Goal: Task Accomplishment & Management: Use online tool/utility

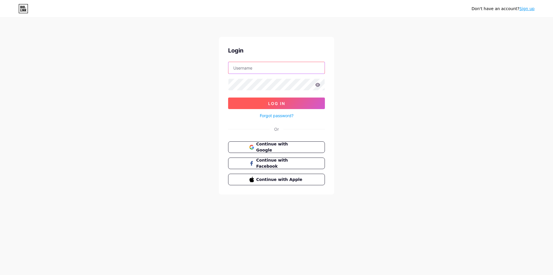
type input "[EMAIL_ADDRESS][DOMAIN_NAME]"
click at [286, 103] on button "Log In" at bounding box center [276, 103] width 97 height 12
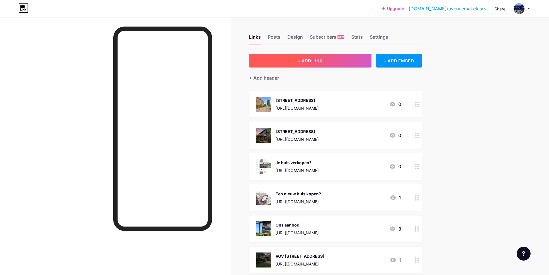
click at [320, 57] on button "+ ADD LINK" at bounding box center [310, 61] width 122 height 14
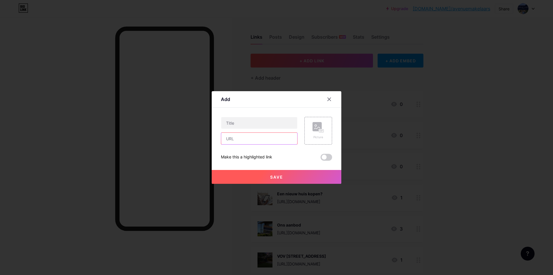
click at [237, 137] on input "text" at bounding box center [259, 139] width 76 height 12
paste input "[URL][DOMAIN_NAME]"
type input "[URL][DOMAIN_NAME]"
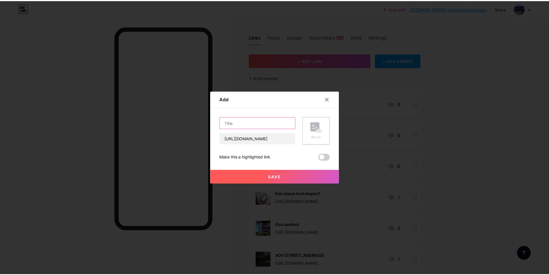
scroll to position [0, 0]
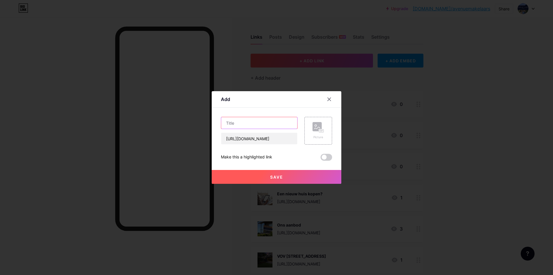
click at [269, 124] on input "text" at bounding box center [259, 123] width 76 height 12
type input "Mos 16, Huizen"
click at [324, 158] on span at bounding box center [327, 157] width 12 height 7
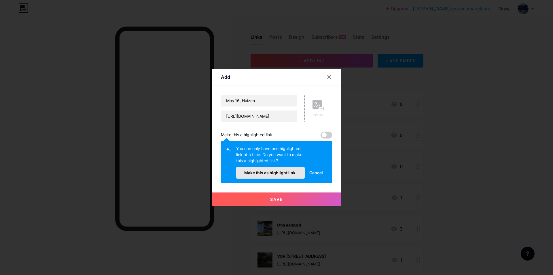
click at [291, 173] on span "Make this as highlight link." at bounding box center [270, 172] width 52 height 5
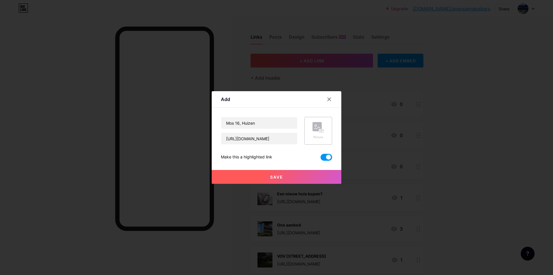
click at [314, 130] on rect at bounding box center [317, 126] width 9 height 9
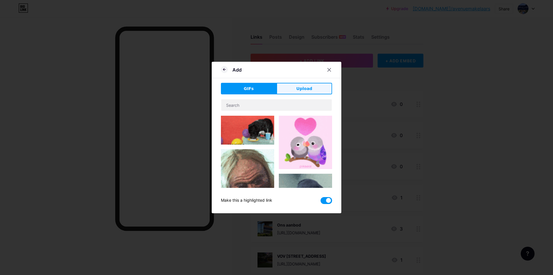
click at [312, 90] on button "Upload" at bounding box center [305, 89] width 56 height 12
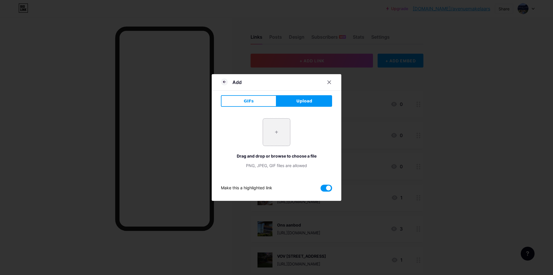
click at [269, 131] on input "file" at bounding box center [276, 131] width 27 height 27
type input "C:\fakepath\Mos 16_03.jpg"
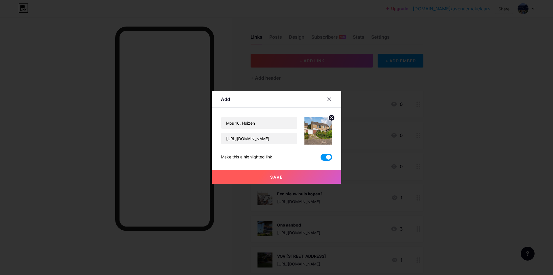
click at [274, 176] on span "Save" at bounding box center [276, 176] width 13 height 5
